Goal: Communication & Community: Participate in discussion

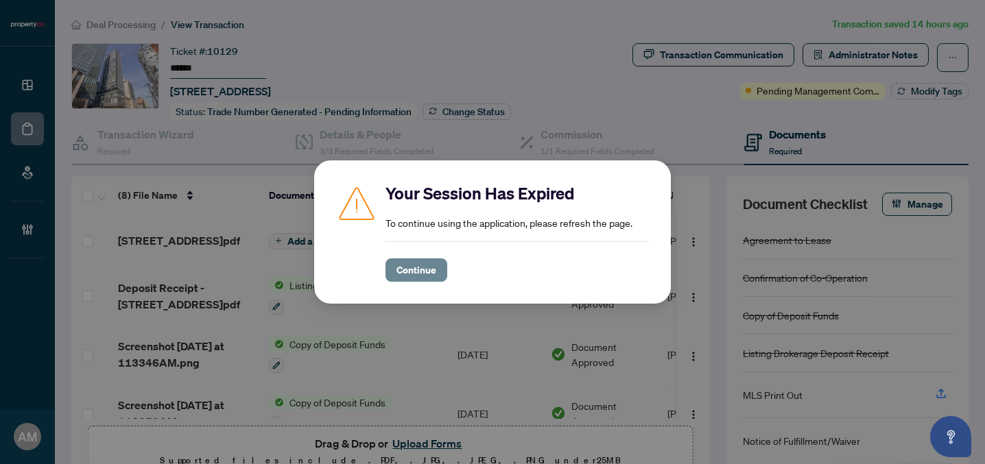
click at [424, 271] on span "Continue" at bounding box center [416, 270] width 40 height 22
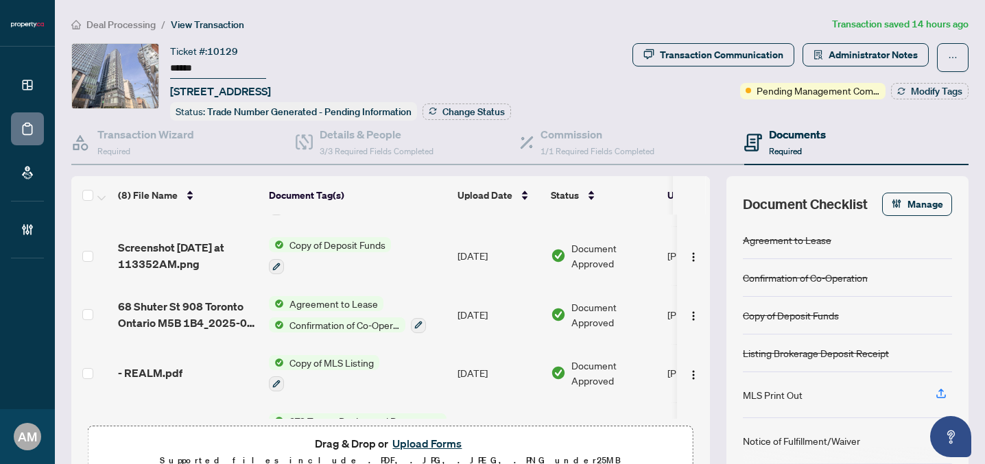
scroll to position [158, 0]
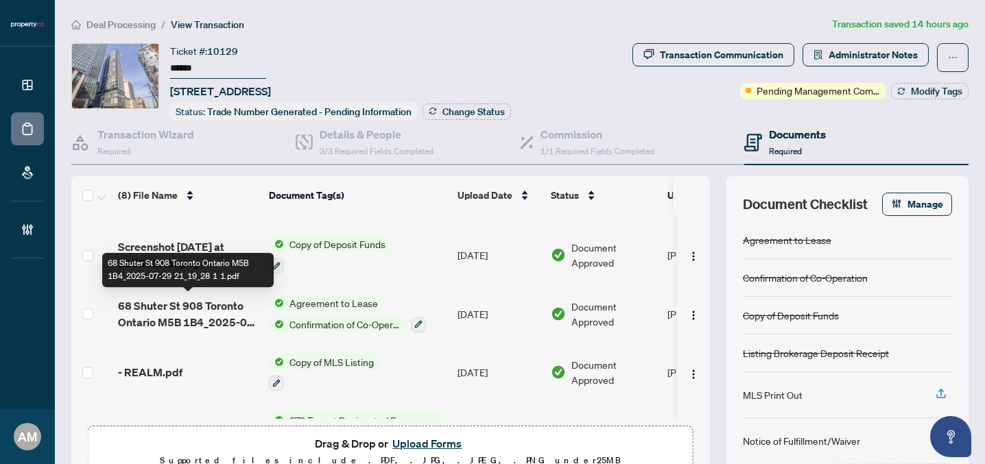
click at [203, 313] on span "68 Shuter St 908 Toronto Ontario M5B 1B4_2025-07-29 21_19_28 1 1.pdf" at bounding box center [188, 314] width 140 height 33
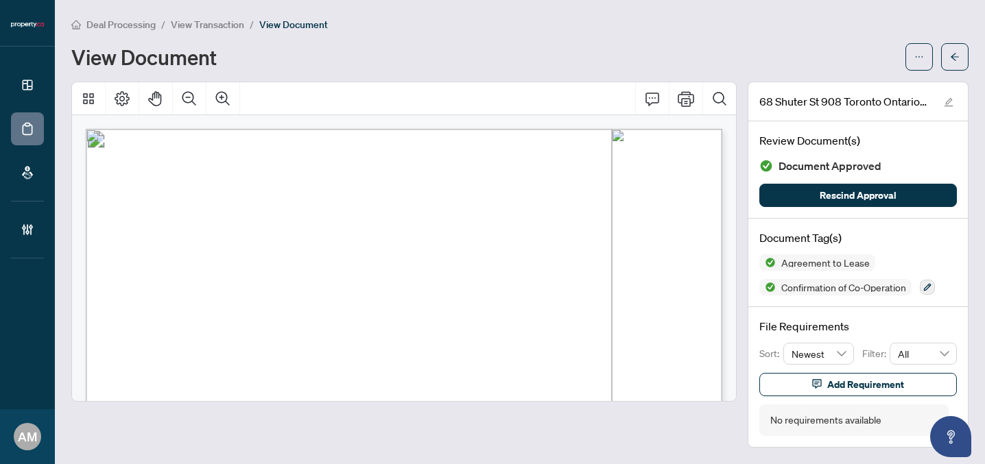
drag, startPoint x: 261, startPoint y: 261, endPoint x: 175, endPoint y: 257, distance: 86.5
click at [175, 257] on span "[PERSON_NAME], [PERSON_NAME]" at bounding box center [252, 261] width 158 height 10
click at [963, 55] on button "button" at bounding box center [954, 56] width 27 height 27
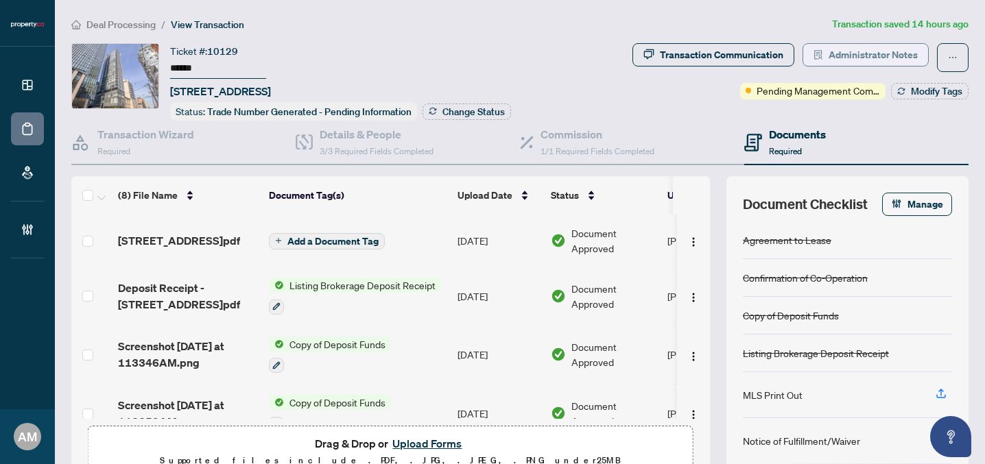
click at [864, 49] on span "Administrator Notes" at bounding box center [872, 55] width 89 height 22
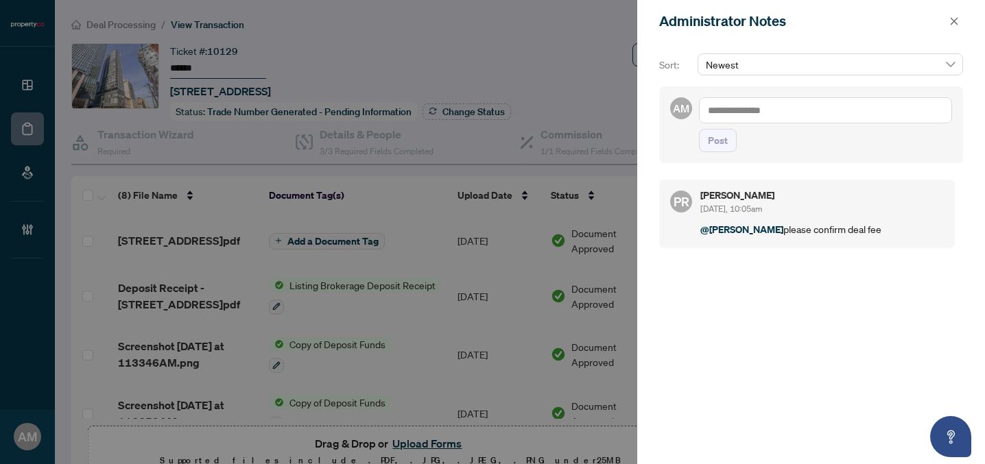
click at [773, 68] on span "Newest" at bounding box center [830, 64] width 249 height 21
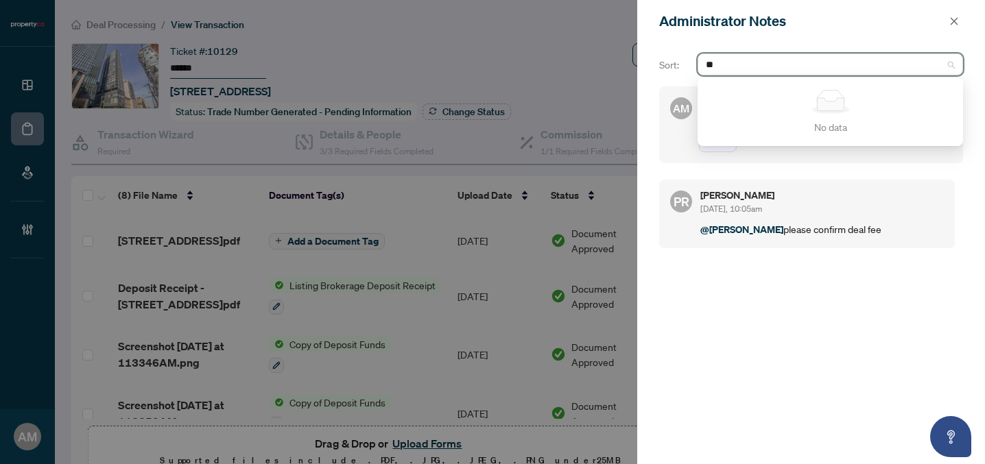
type input "*"
click at [739, 285] on div "PR [PERSON_NAME] [DATE], 10:05am @[PERSON_NAME] please confirm deal fee" at bounding box center [811, 311] width 304 height 280
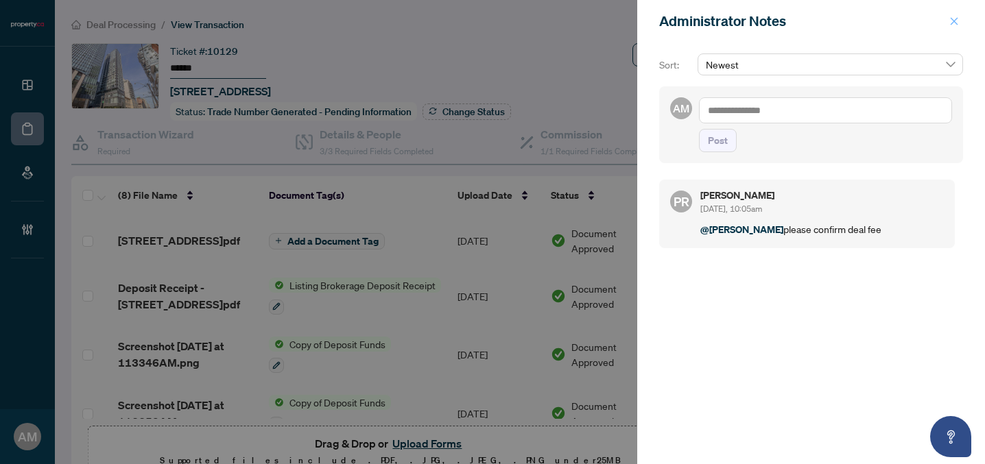
click at [954, 23] on icon "close" at bounding box center [954, 21] width 10 height 10
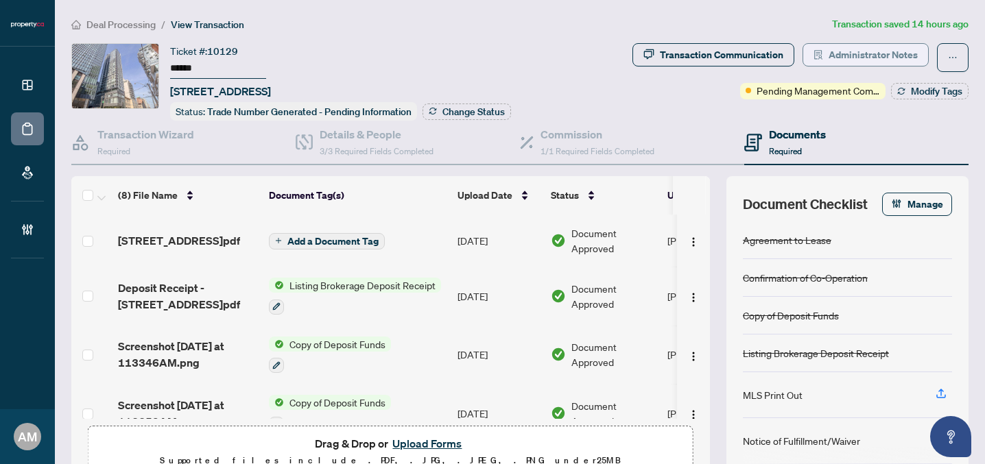
click at [868, 50] on span "Administrator Notes" at bounding box center [872, 55] width 89 height 22
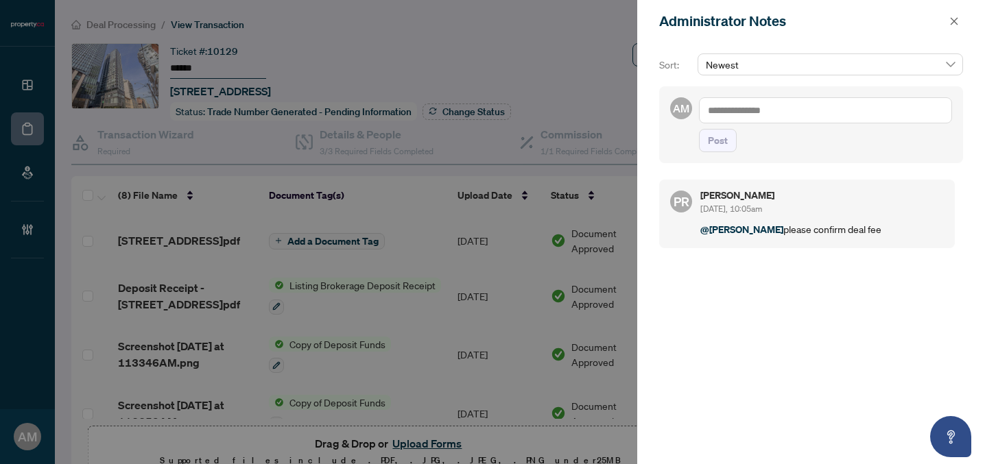
click at [804, 116] on textarea at bounding box center [825, 110] width 253 height 26
click at [813, 121] on span "Pu [PERSON_NAME]" at bounding box center [771, 120] width 86 height 12
click at [891, 115] on textarea "**********" at bounding box center [825, 110] width 253 height 26
type textarea "**********"
click at [715, 136] on span "Post" at bounding box center [718, 141] width 20 height 22
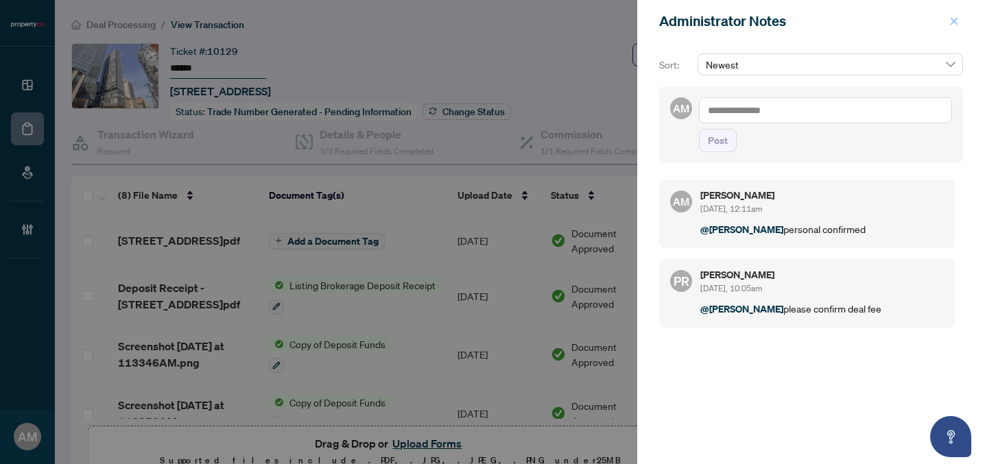
click at [952, 21] on icon "close" at bounding box center [954, 21] width 10 height 10
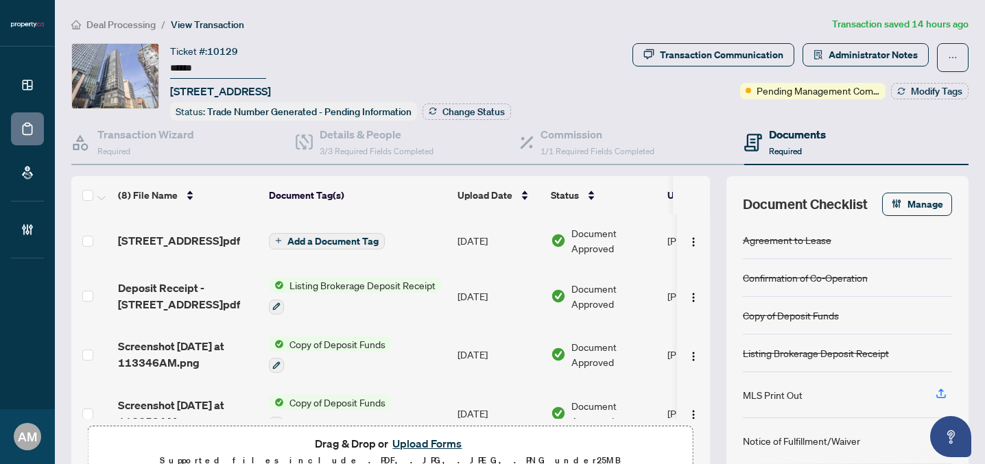
click at [141, 25] on span "Deal Processing" at bounding box center [120, 25] width 69 height 12
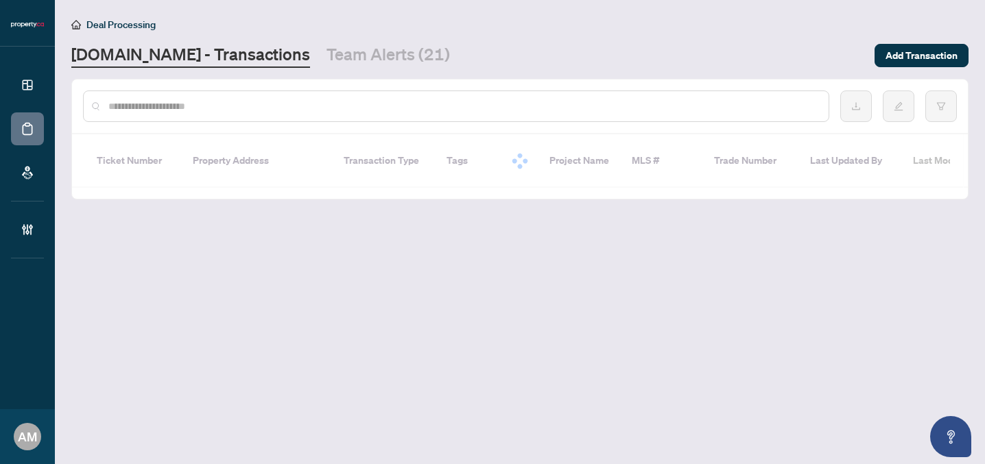
click at [254, 112] on input "text" at bounding box center [462, 106] width 709 height 15
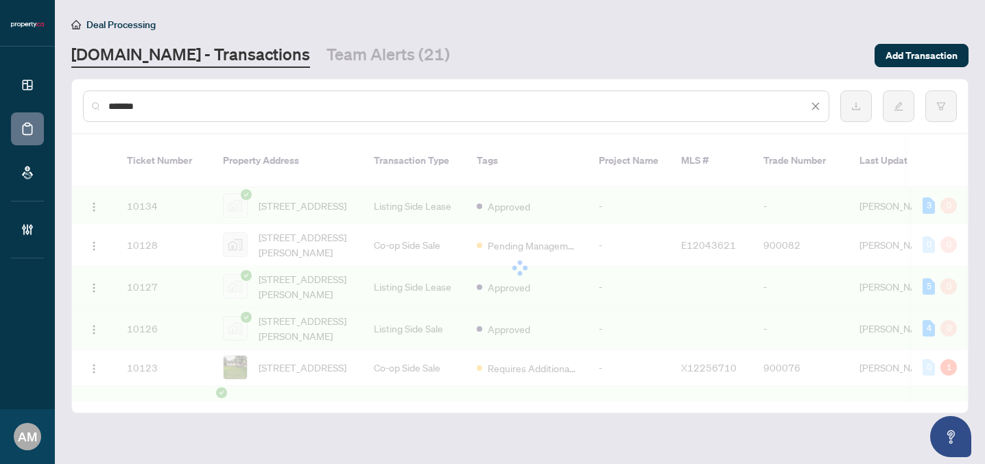
type input "*******"
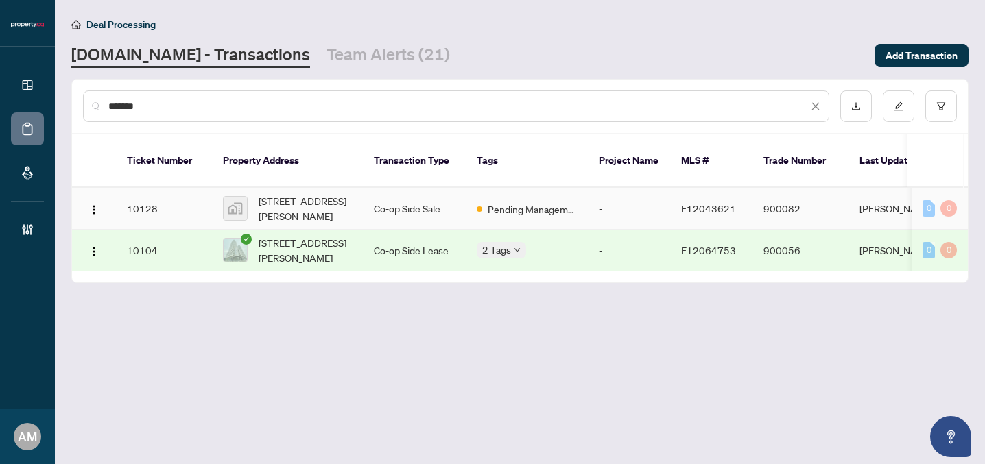
click at [374, 194] on td "Co-op Side Sale" at bounding box center [414, 209] width 103 height 42
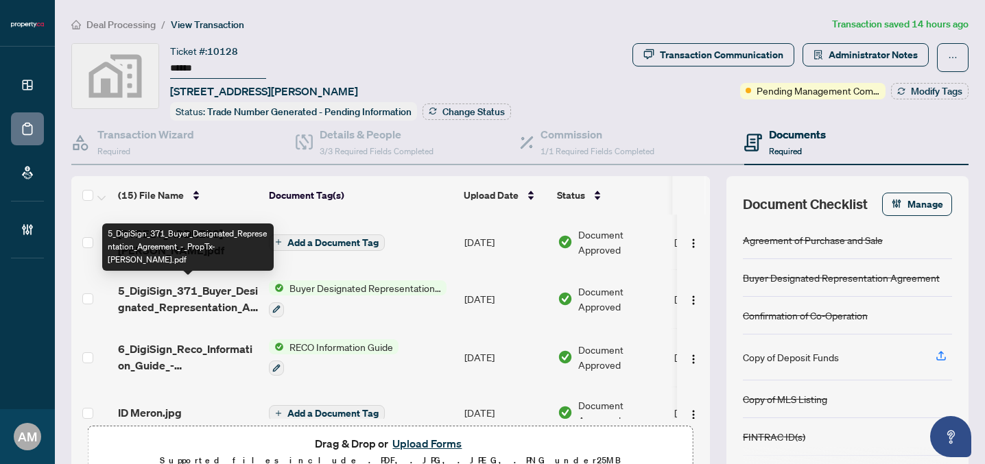
click at [215, 289] on span "5_DigiSign_371_Buyer_Designated_Representation_Agreement_-_PropTx-[PERSON_NAME]…" at bounding box center [188, 299] width 140 height 33
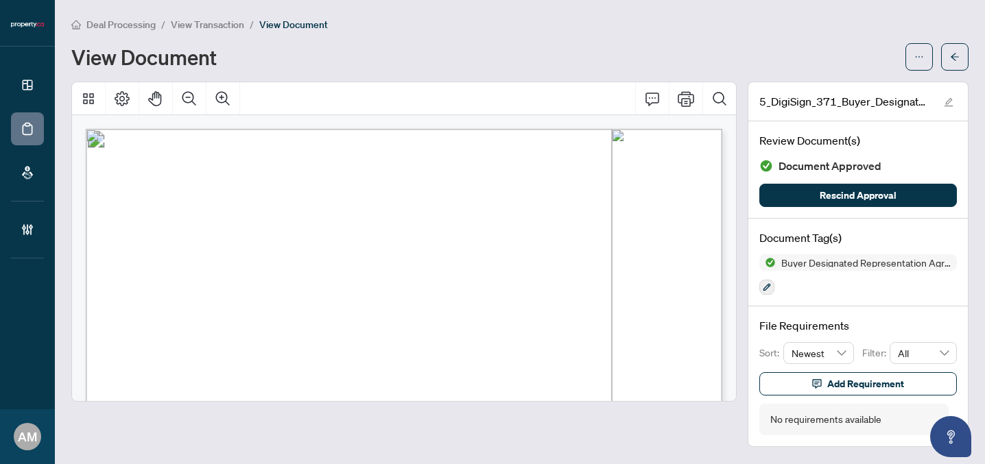
drag, startPoint x: 261, startPoint y: 312, endPoint x: 169, endPoint y: 315, distance: 91.9
click at [169, 315] on span "[PERSON_NAME], [PERSON_NAME]" at bounding box center [246, 317] width 158 height 10
click at [952, 54] on icon "arrow-left" at bounding box center [955, 57] width 10 height 10
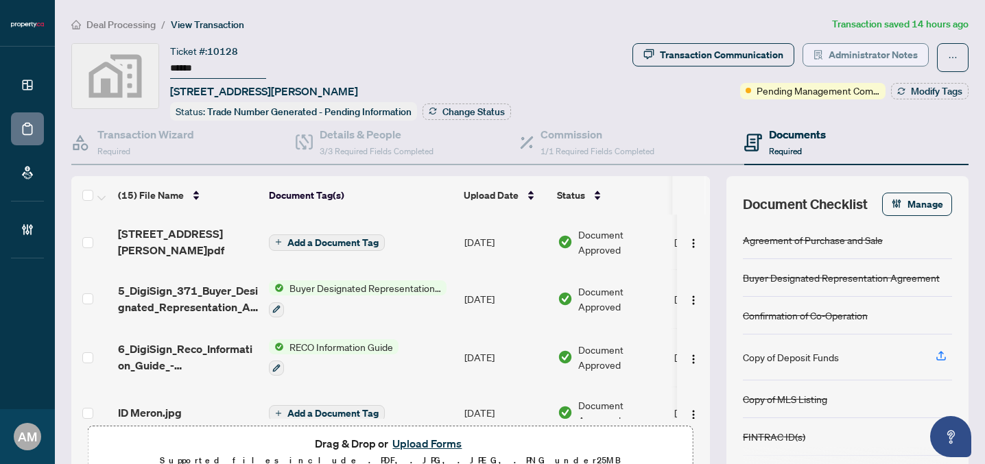
click at [871, 50] on span "Administrator Notes" at bounding box center [872, 55] width 89 height 22
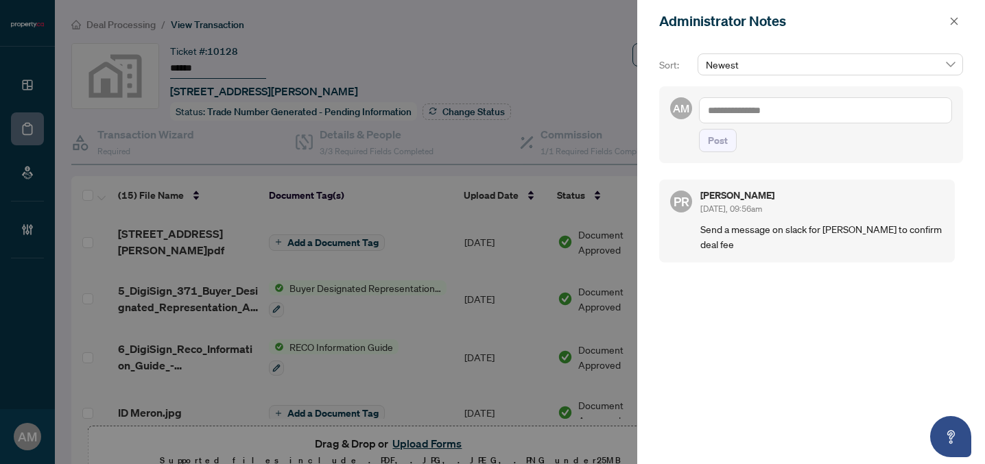
click at [794, 113] on textarea at bounding box center [825, 110] width 253 height 26
type textarea "*"
click at [615, 50] on div at bounding box center [492, 232] width 985 height 464
click at [954, 23] on icon "close" at bounding box center [954, 21] width 8 height 8
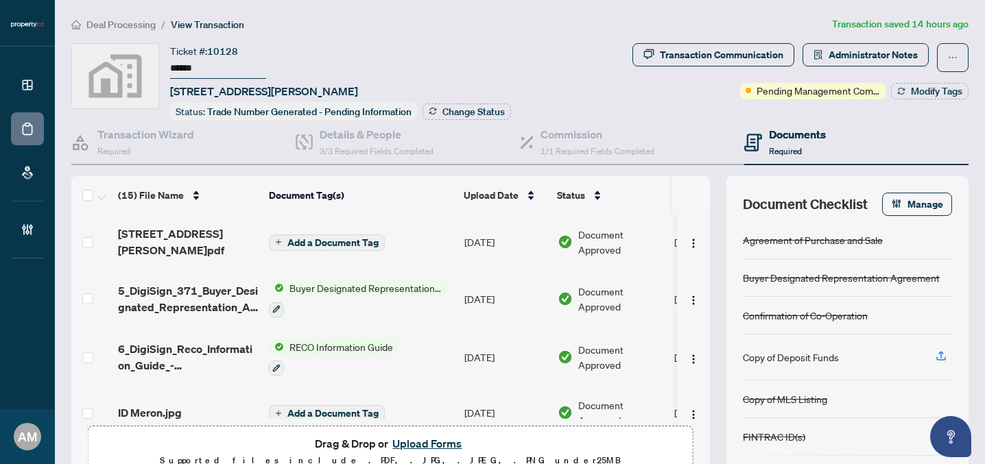
click at [338, 301] on div at bounding box center [358, 309] width 178 height 16
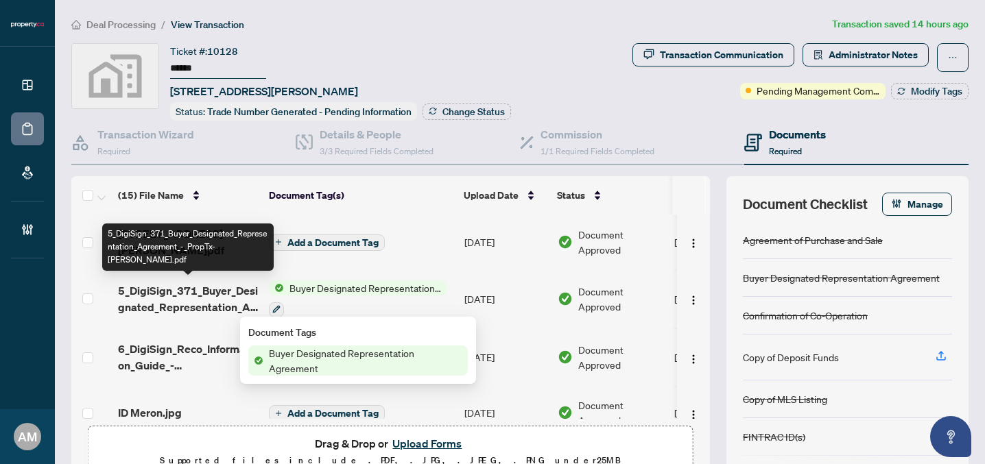
click at [213, 284] on span "5_DigiSign_371_Buyer_Designated_Representation_Agreement_-_PropTx-[PERSON_NAME]…" at bounding box center [188, 299] width 140 height 33
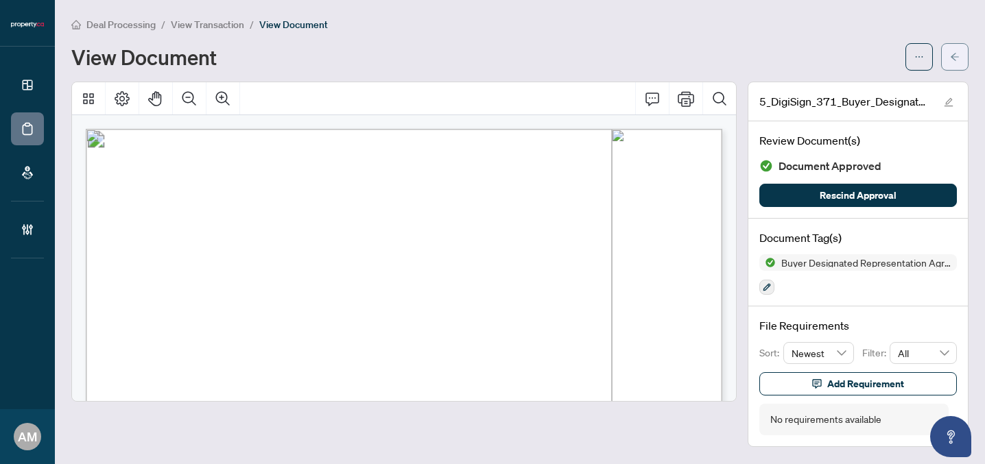
click at [961, 66] on button "button" at bounding box center [954, 56] width 27 height 27
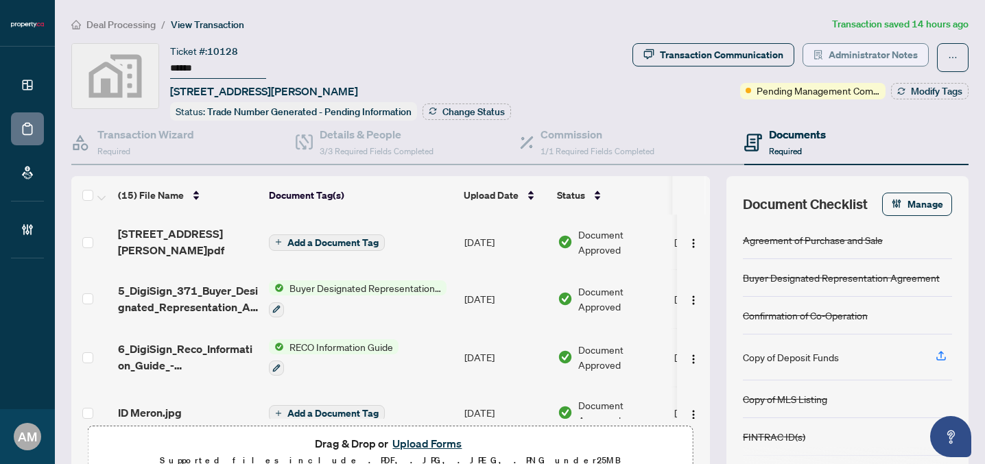
click at [880, 58] on span "Administrator Notes" at bounding box center [872, 55] width 89 height 22
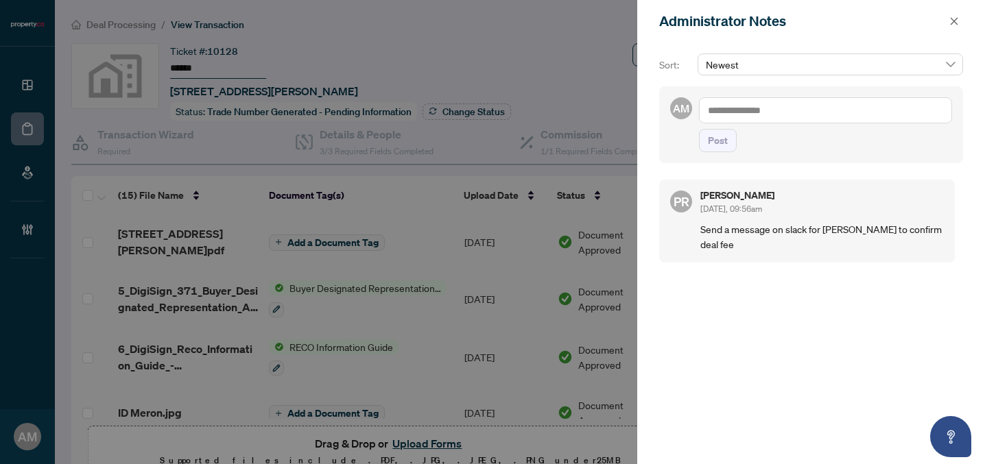
click at [744, 110] on textarea at bounding box center [825, 110] width 253 height 26
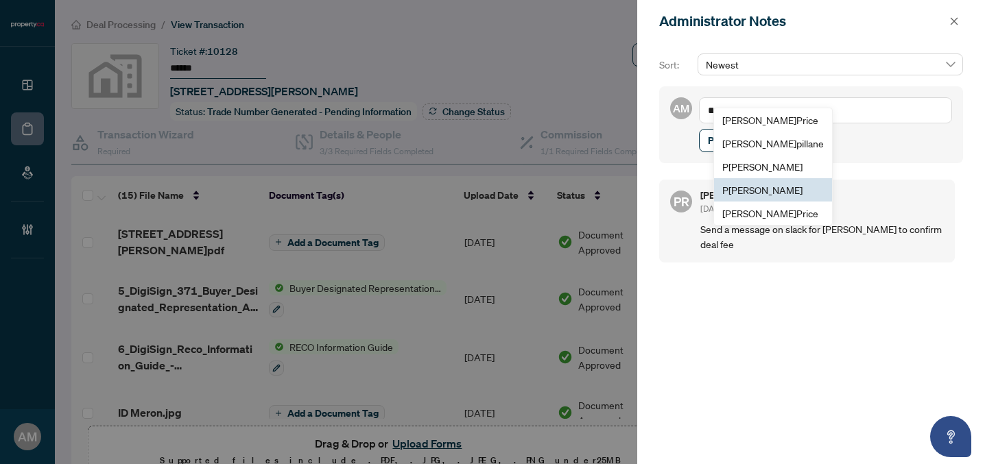
click at [754, 187] on span "P [PERSON_NAME]" at bounding box center [762, 190] width 80 height 12
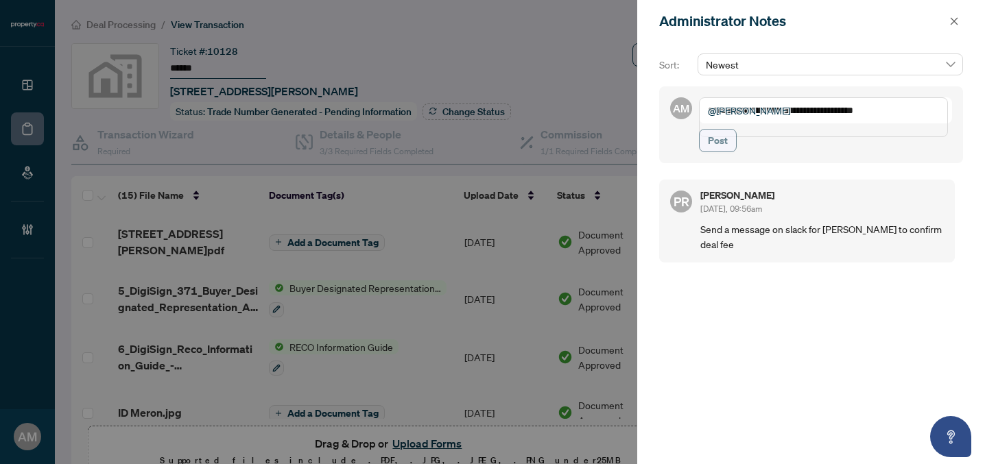
type textarea "**********"
click at [721, 152] on span "Post" at bounding box center [718, 141] width 20 height 22
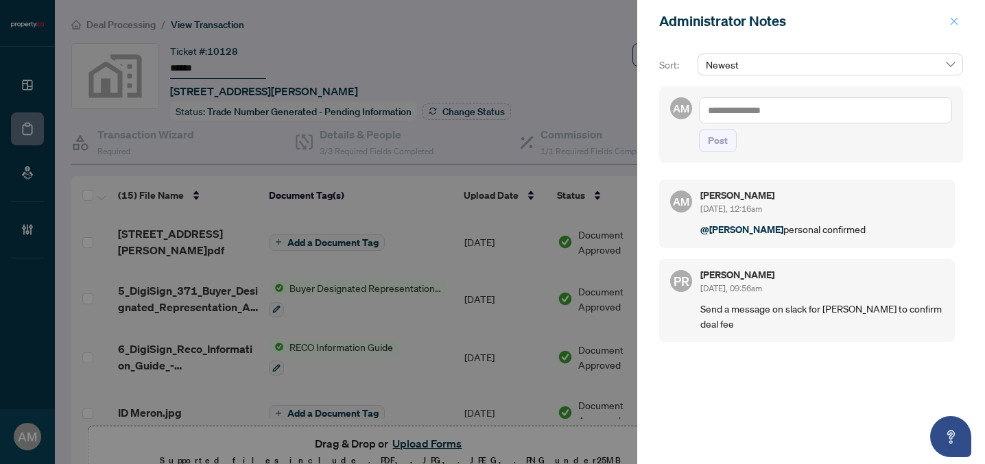
click at [953, 19] on icon "close" at bounding box center [954, 21] width 10 height 10
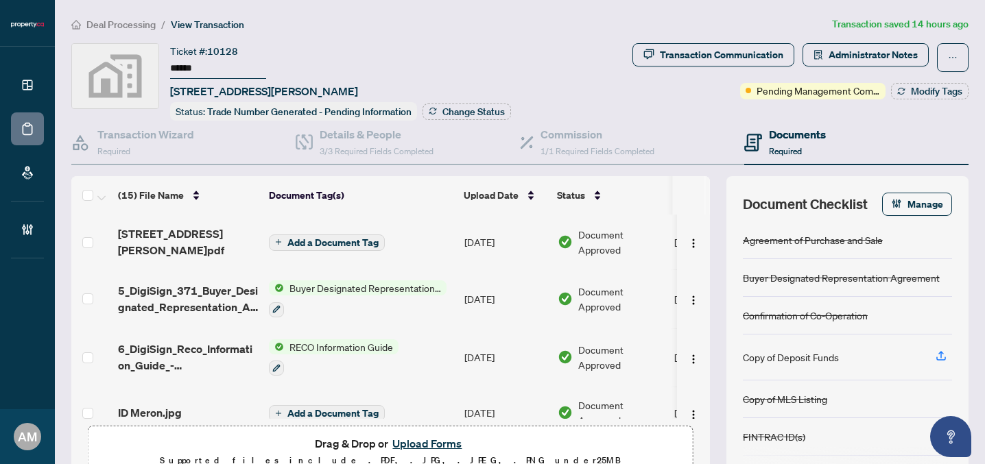
click at [150, 20] on span "Deal Processing" at bounding box center [120, 25] width 69 height 12
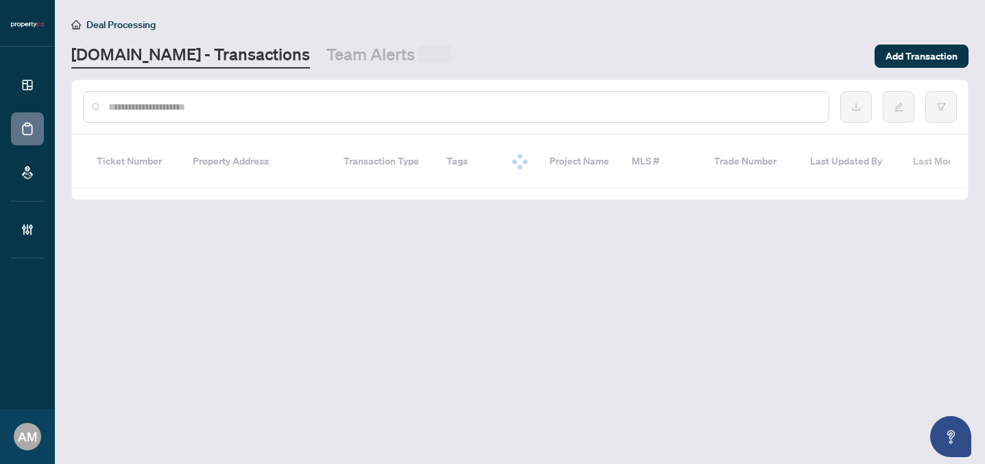
click at [455, 104] on input "text" at bounding box center [462, 106] width 709 height 15
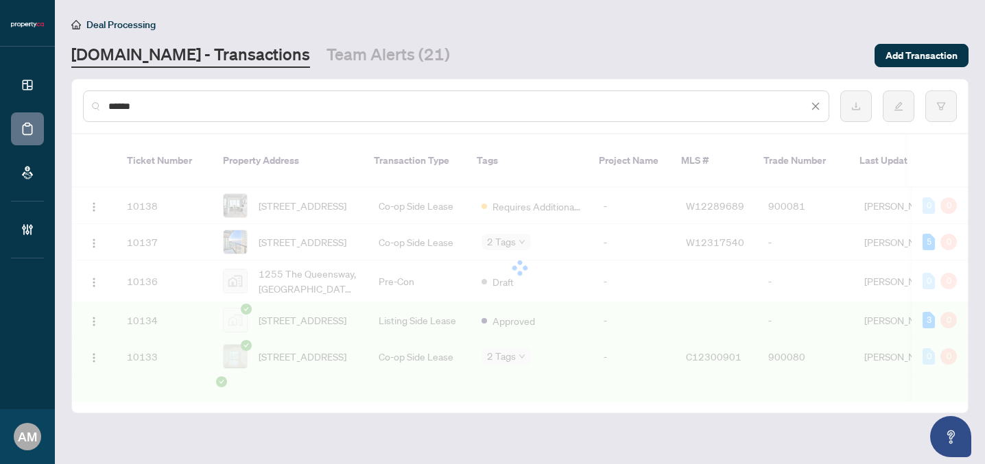
type input "******"
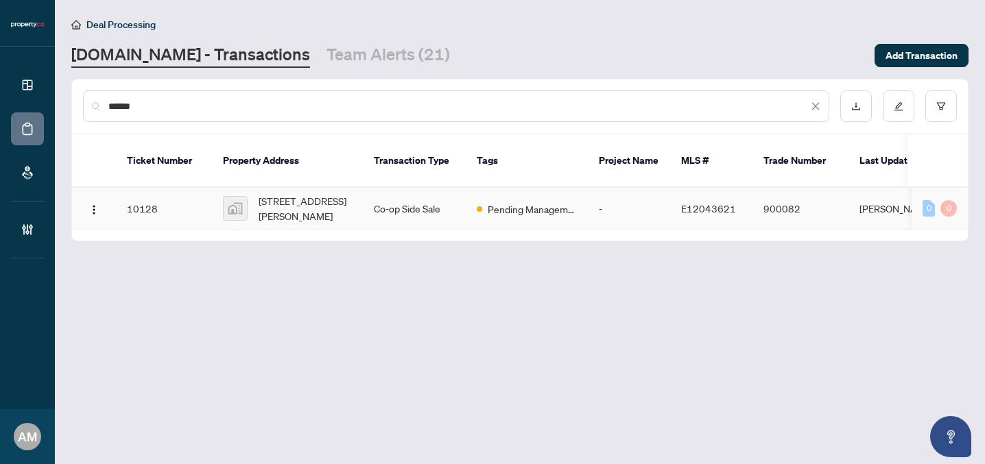
click at [384, 195] on td "Co-op Side Sale" at bounding box center [414, 209] width 103 height 42
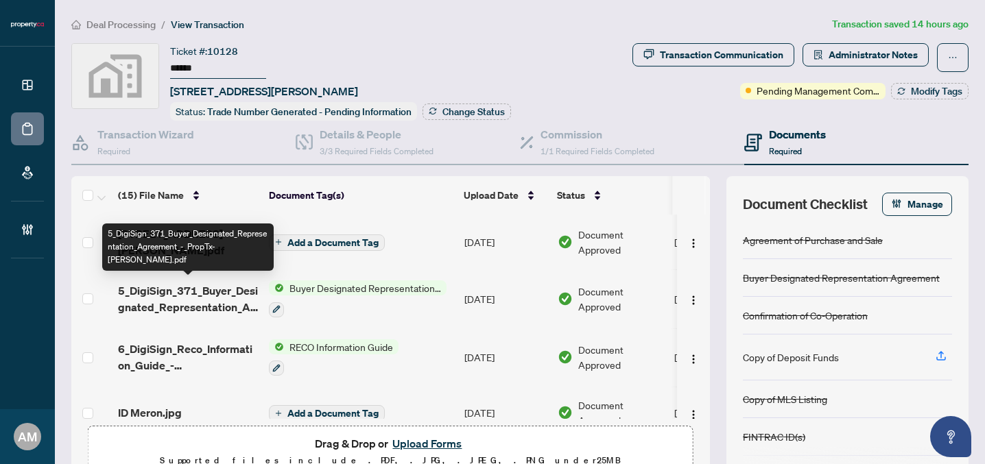
click at [192, 296] on span "5_DigiSign_371_Buyer_Designated_Representation_Agreement_-_PropTx-[PERSON_NAME]…" at bounding box center [188, 299] width 140 height 33
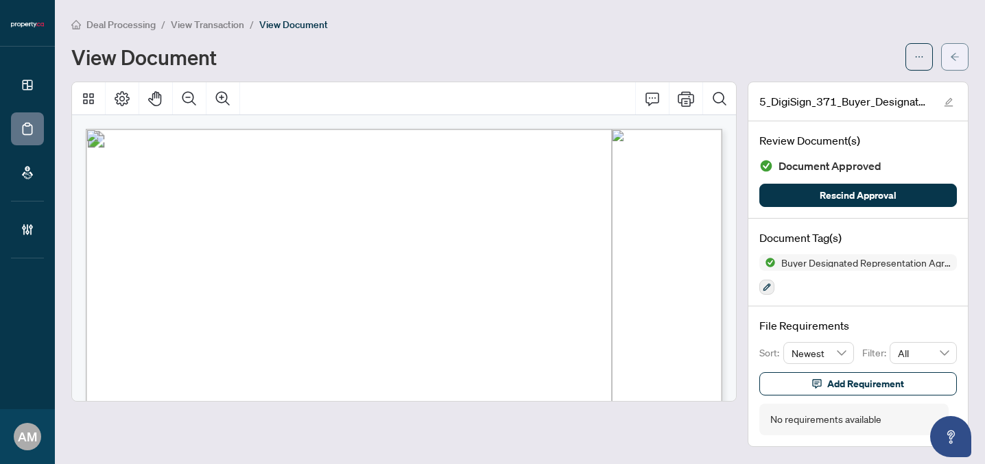
click at [948, 59] on button "button" at bounding box center [954, 56] width 27 height 27
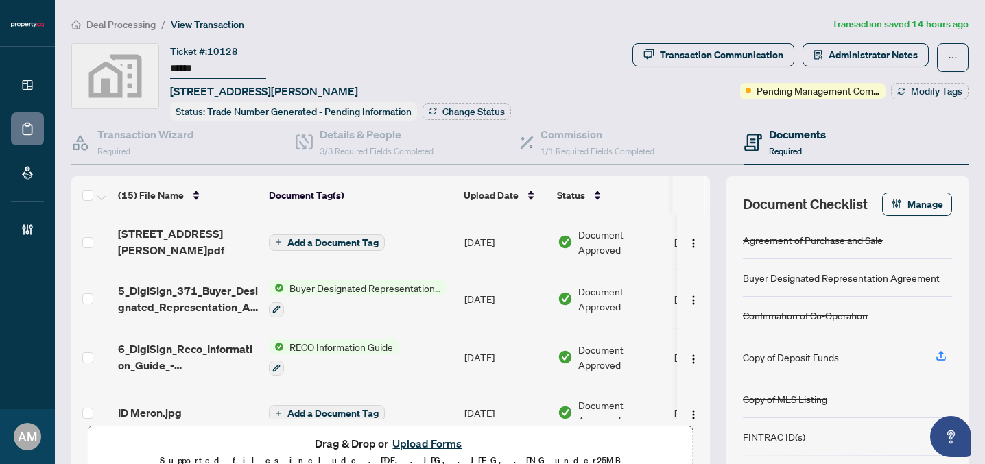
click at [141, 26] on span "Deal Processing" at bounding box center [120, 25] width 69 height 12
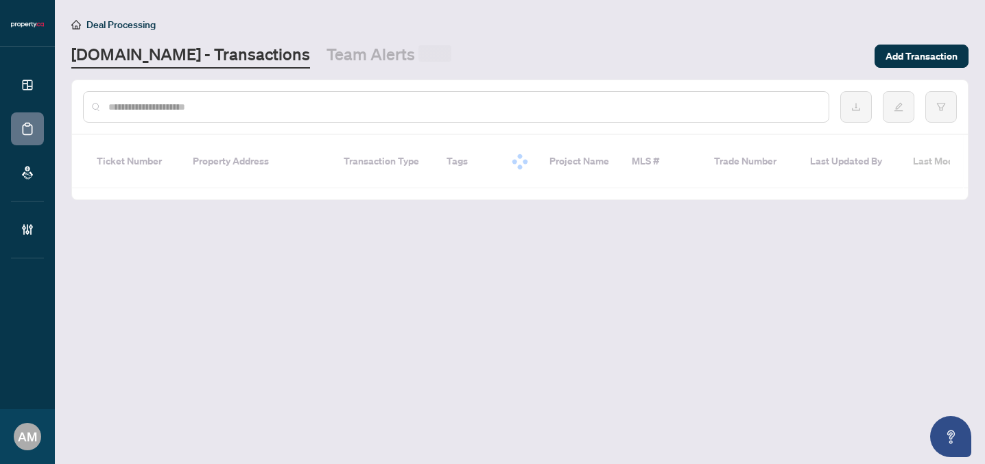
click at [643, 99] on input "text" at bounding box center [462, 106] width 709 height 15
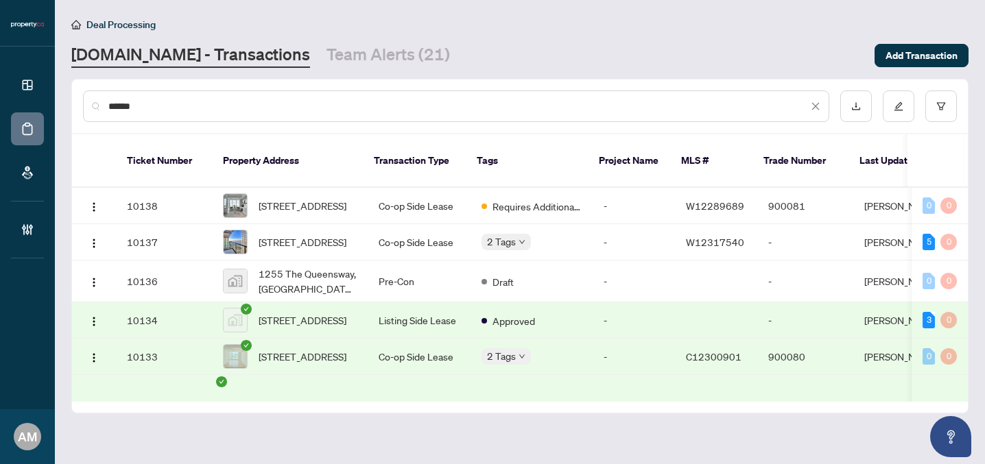
type input "******"
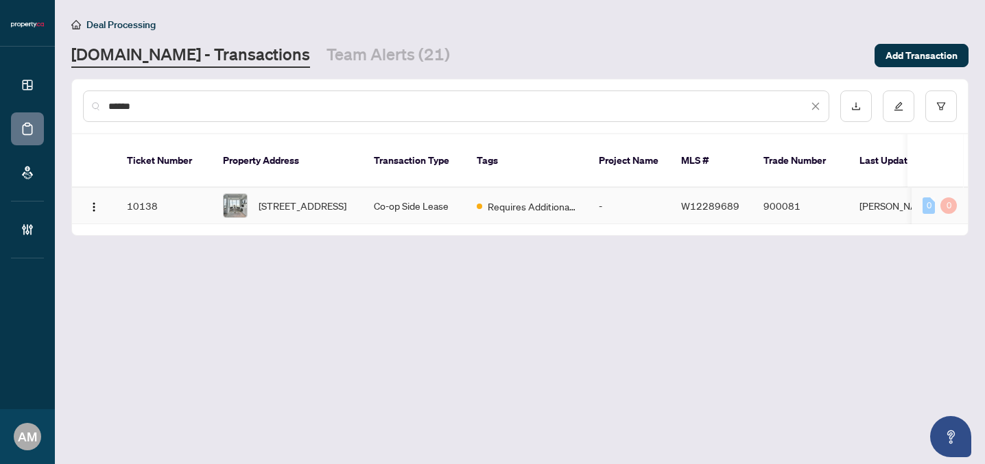
click at [551, 199] on span "Requires Additional Docs" at bounding box center [532, 206] width 89 height 15
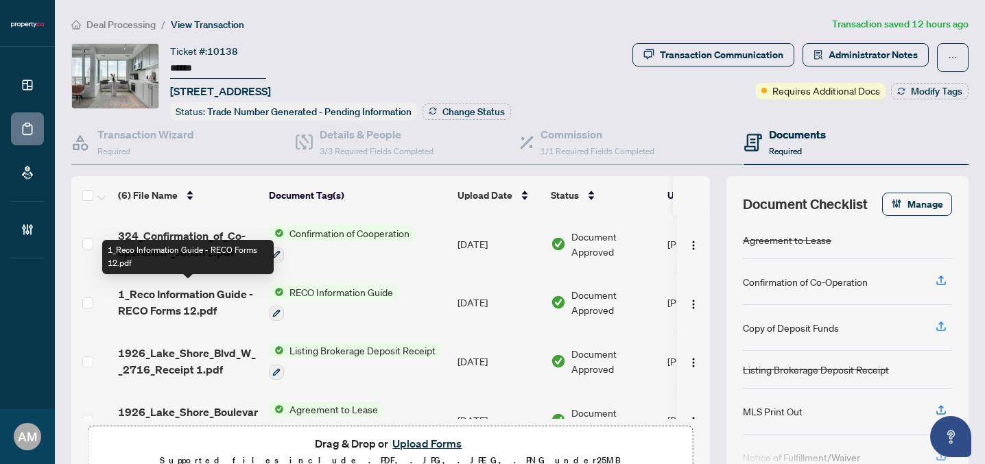
click at [205, 302] on span "1_Reco Information Guide - RECO Forms 12.pdf" at bounding box center [188, 302] width 140 height 33
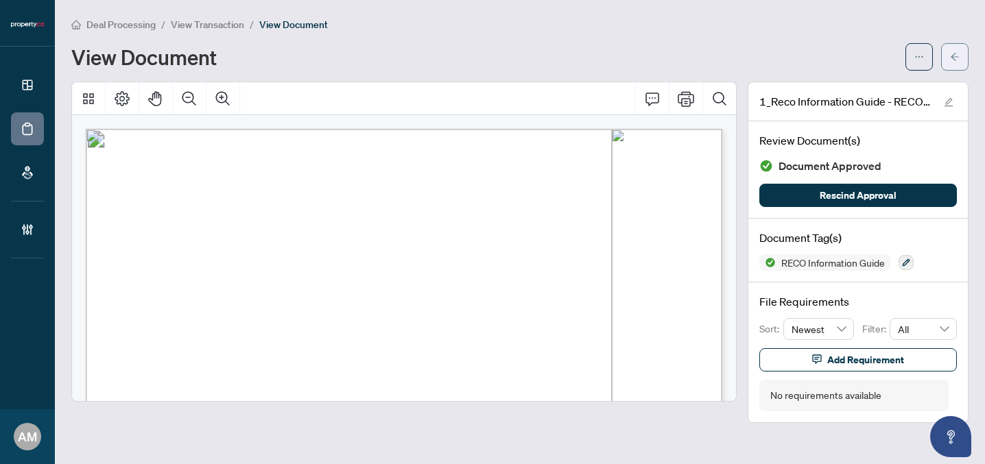
click at [964, 50] on button "button" at bounding box center [954, 56] width 27 height 27
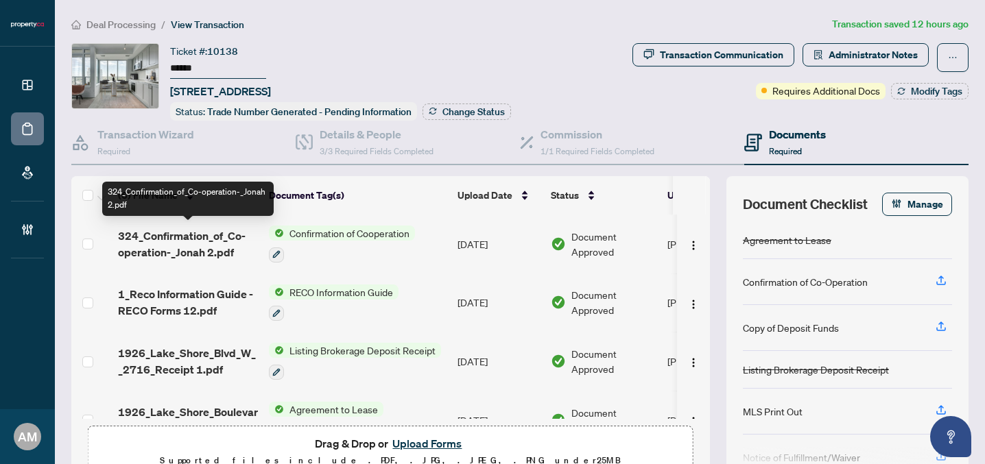
click at [211, 238] on span "324_Confirmation_of_Co-operation-_Jonah 2.pdf" at bounding box center [188, 244] width 140 height 33
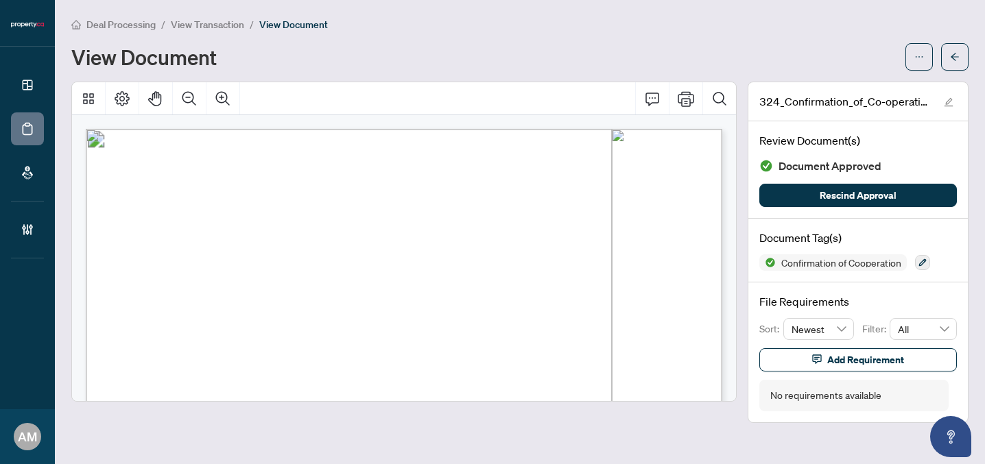
drag, startPoint x: 288, startPoint y: 238, endPoint x: 176, endPoint y: 237, distance: 111.8
click at [176, 237] on span "[PERSON_NAME] [PERSON_NAME]" at bounding box center [249, 238] width 152 height 10
click at [959, 57] on icon "arrow-left" at bounding box center [955, 57] width 10 height 10
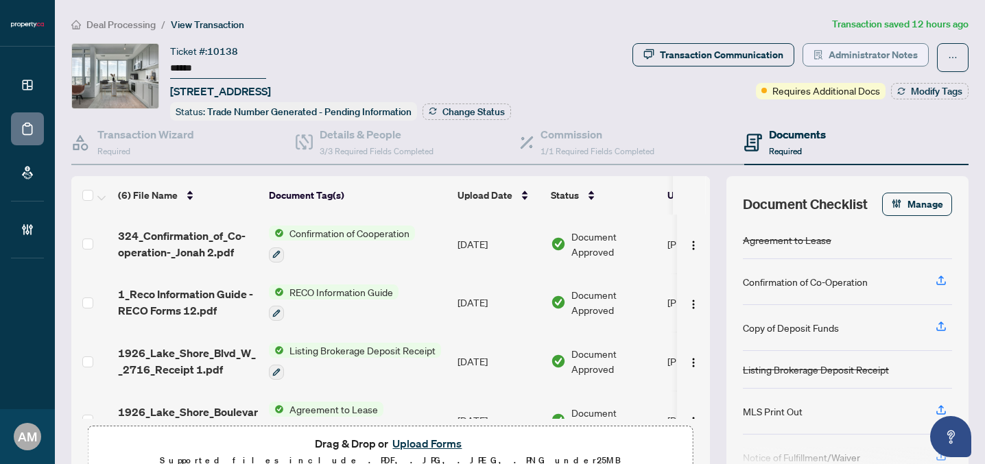
click at [870, 53] on span "Administrator Notes" at bounding box center [872, 55] width 89 height 22
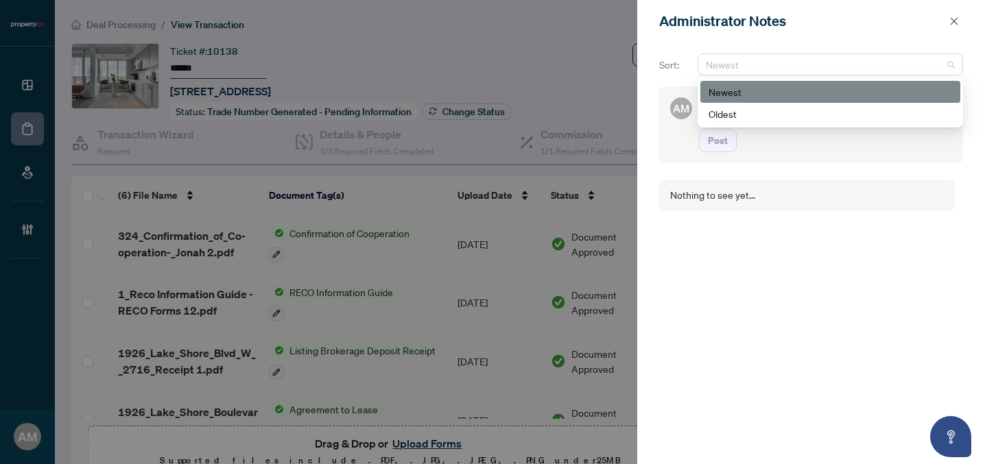
click at [846, 67] on span "Newest" at bounding box center [830, 64] width 249 height 21
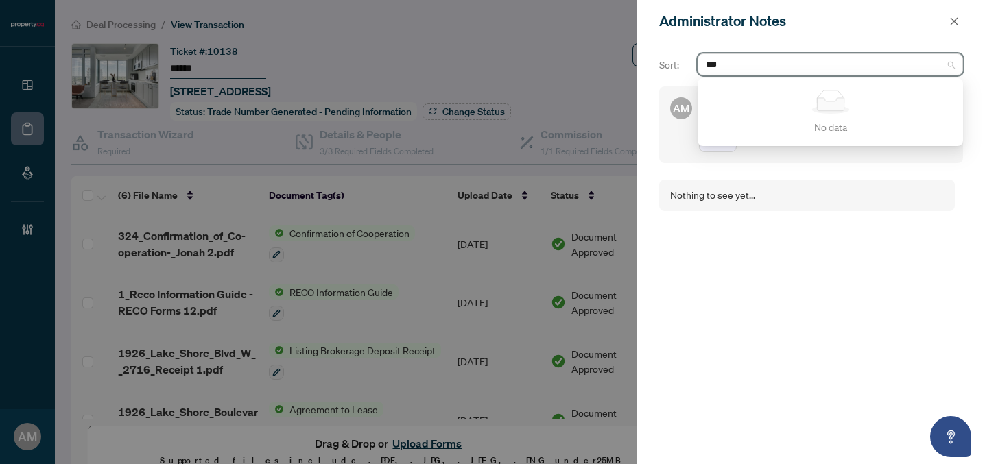
type input "***"
click at [682, 47] on div "Sort: Newest No data No data AM Post Nothing to see yet..." at bounding box center [811, 254] width 348 height 422
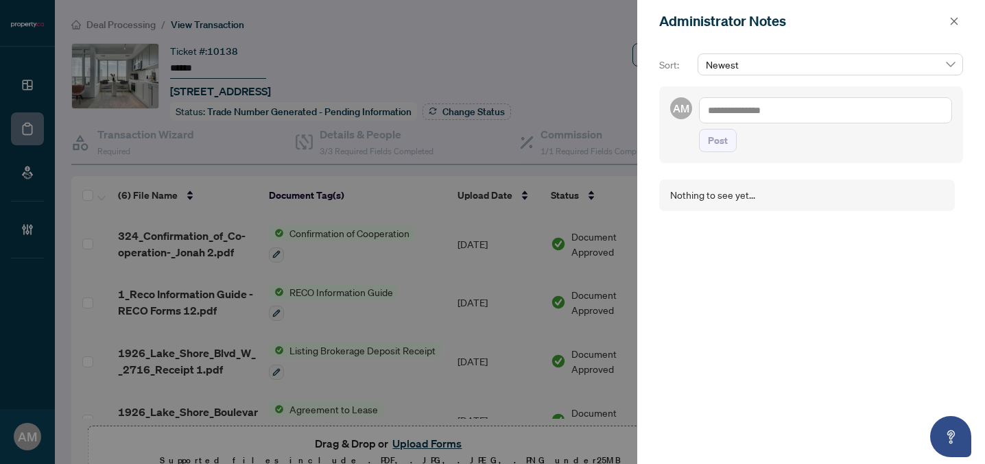
click at [751, 106] on textarea at bounding box center [825, 110] width 253 height 26
click at [776, 121] on span "Pu [PERSON_NAME]" at bounding box center [771, 120] width 86 height 12
type textarea "**********"
click at [721, 141] on span "Post" at bounding box center [718, 141] width 20 height 22
